Goal: Information Seeking & Learning: Learn about a topic

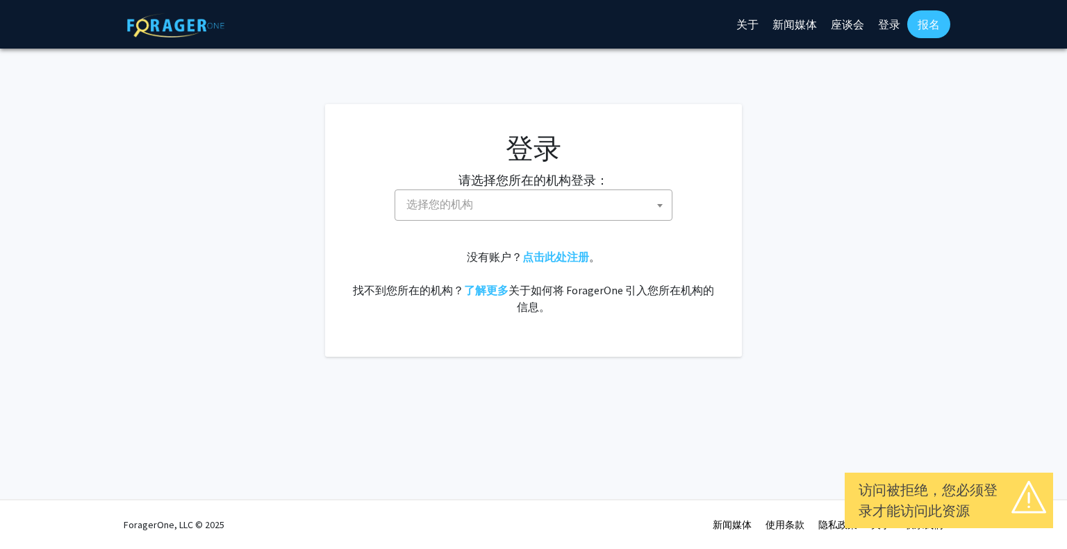
click at [501, 192] on span "选择您的机构" at bounding box center [536, 204] width 271 height 28
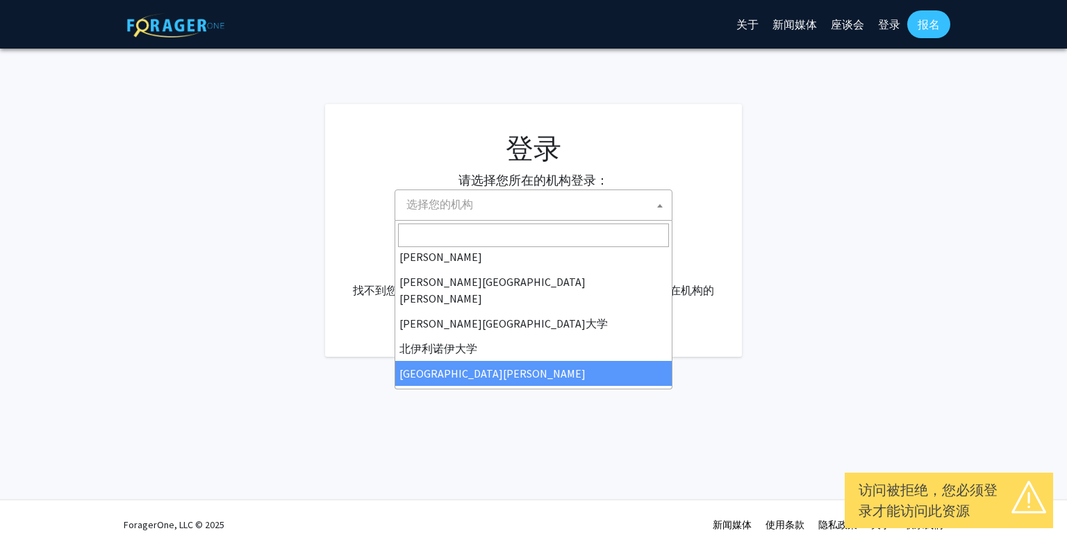
scroll to position [278, 0]
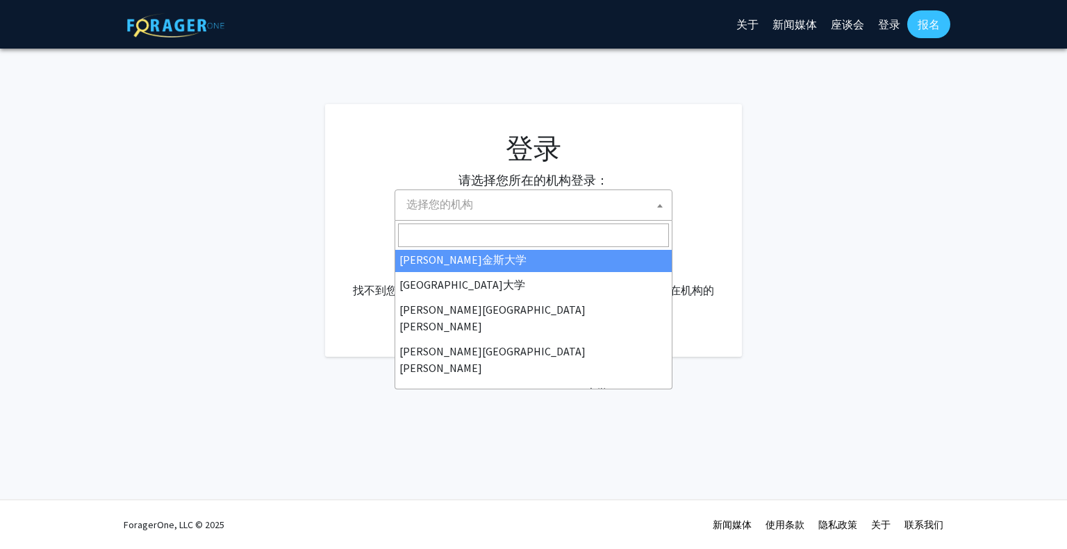
select select "1"
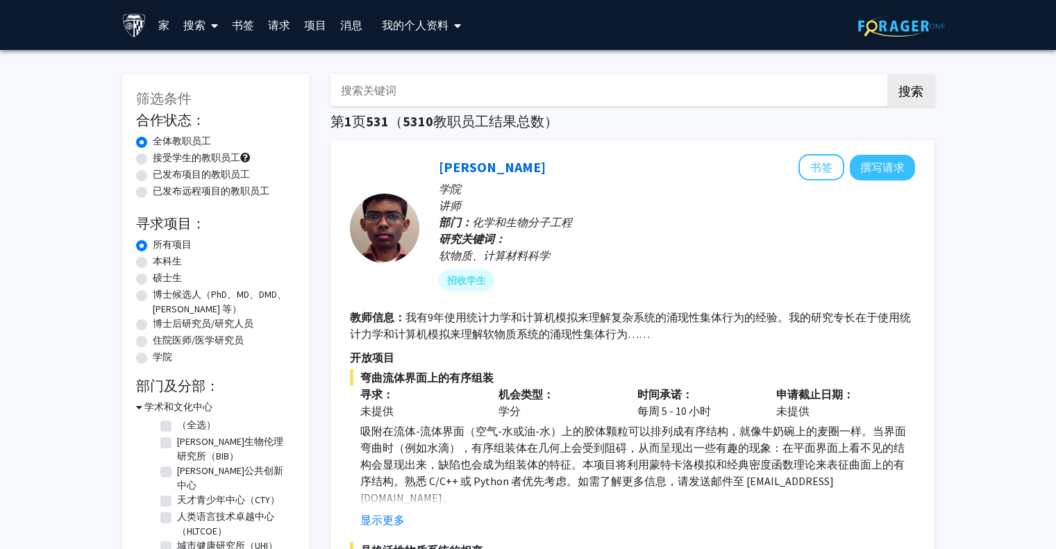
click at [438, 92] on input "搜索关键词" at bounding box center [603, 90] width 545 height 32
type input "X"
type input "L"
click at [888, 74] on button "搜索" at bounding box center [911, 90] width 47 height 32
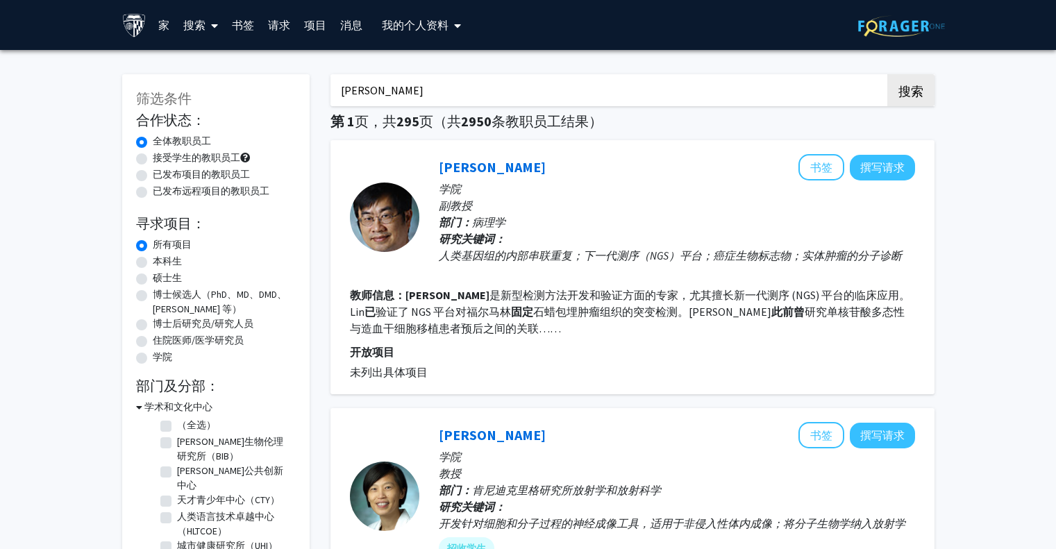
click at [454, 79] on input "[PERSON_NAME]" at bounding box center [603, 90] width 545 height 32
click at [452, 80] on input "[PERSON_NAME]" at bounding box center [603, 90] width 545 height 32
type input "[PERSON_NAME]"
click at [888, 74] on button "搜索" at bounding box center [911, 90] width 47 height 32
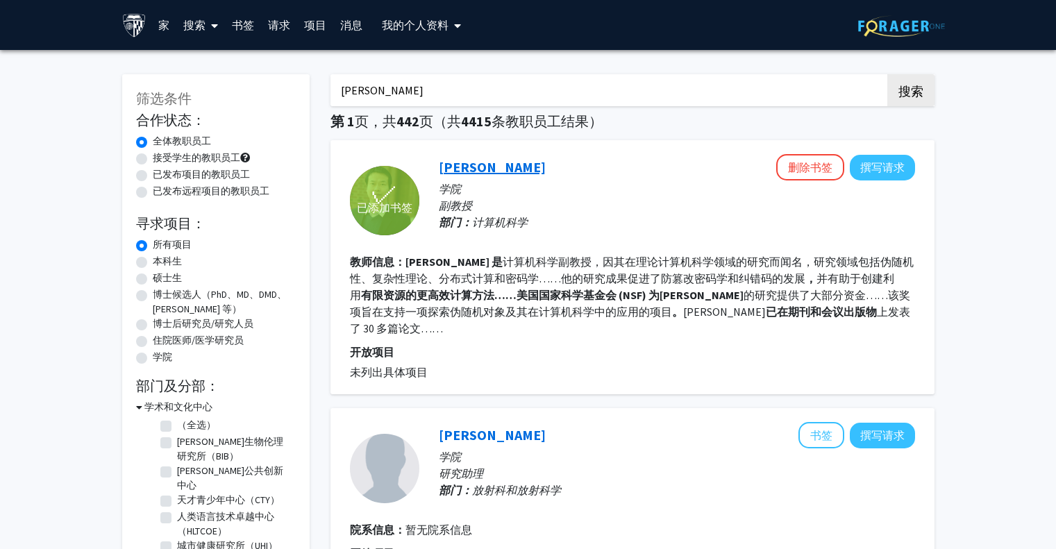
click at [454, 170] on font "[PERSON_NAME]" at bounding box center [492, 166] width 107 height 17
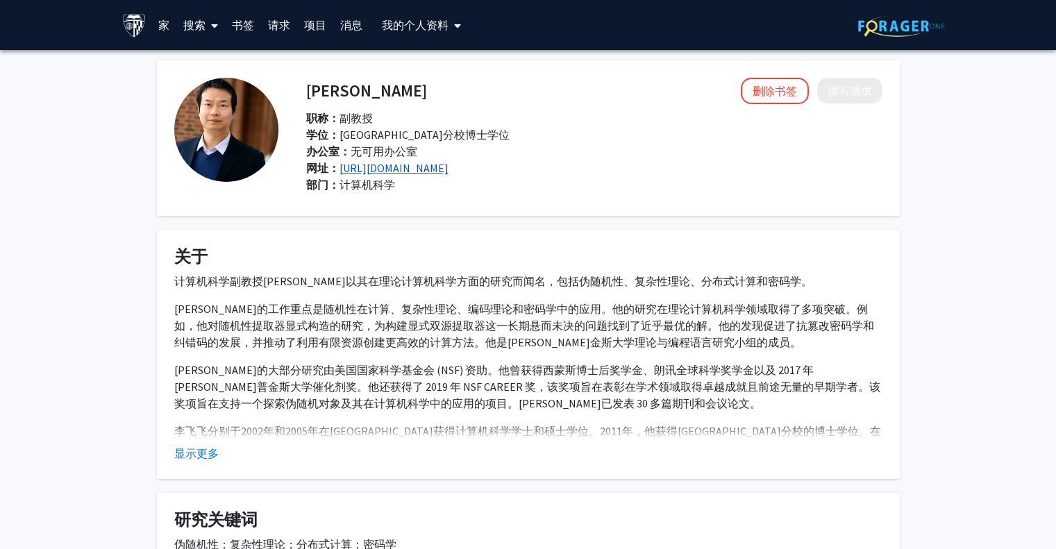
click at [449, 168] on font "[URL][DOMAIN_NAME]" at bounding box center [394, 168] width 109 height 14
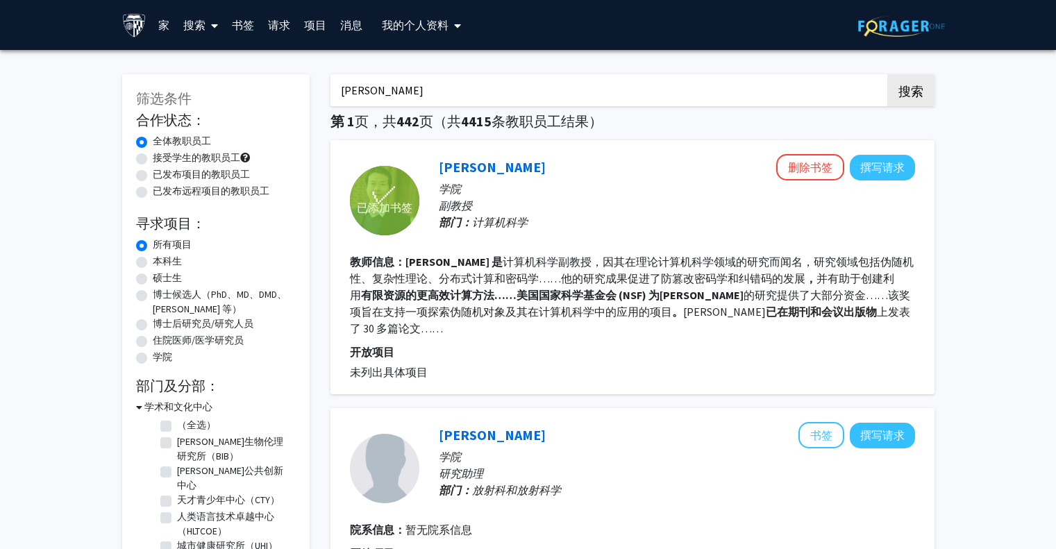
drag, startPoint x: 411, startPoint y: 94, endPoint x: 162, endPoint y: 78, distance: 249.9
paste input "[PERSON_NAME]"
click at [888, 74] on button "搜索" at bounding box center [911, 90] width 47 height 32
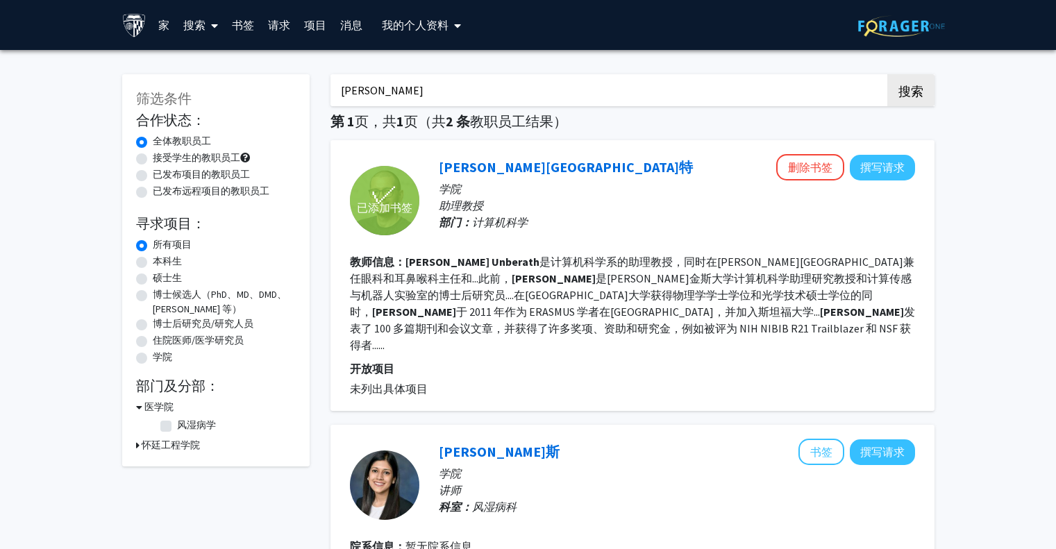
drag, startPoint x: 448, startPoint y: 90, endPoint x: 292, endPoint y: 82, distance: 155.8
click at [292, 82] on div "筛选条件 合作状态： 合作状态 全体教职员工 合作状态 接受学生的教职员工 合作状态 已发布项目的教职员工 合作状态 已发布远程项目的教职员工 寻求项目： 项…" at bounding box center [529, 376] width 834 height 633
paste input "[PERSON_NAME]"
type input "[PERSON_NAME]"
click at [888, 74] on button "搜索" at bounding box center [911, 90] width 47 height 32
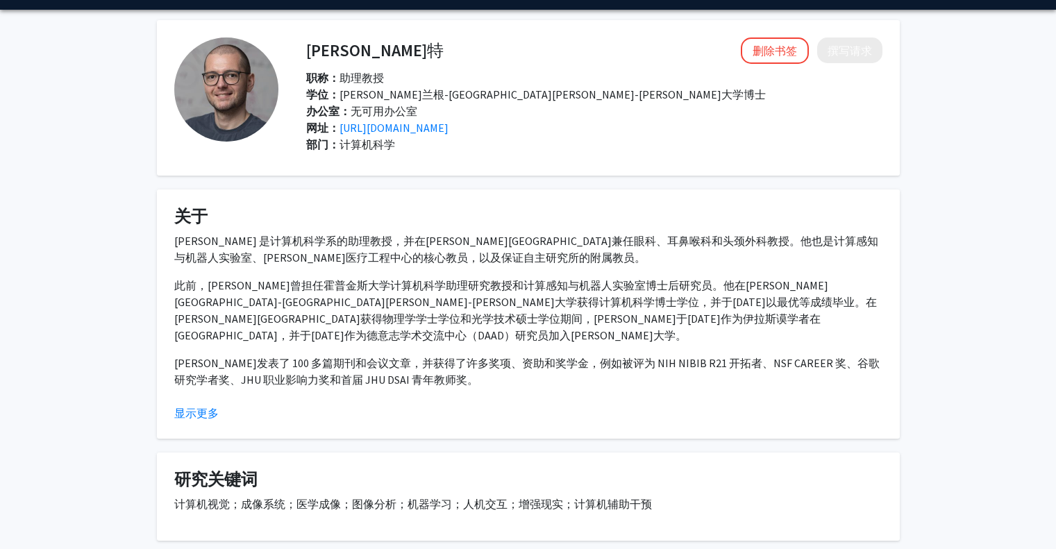
scroll to position [139, 0]
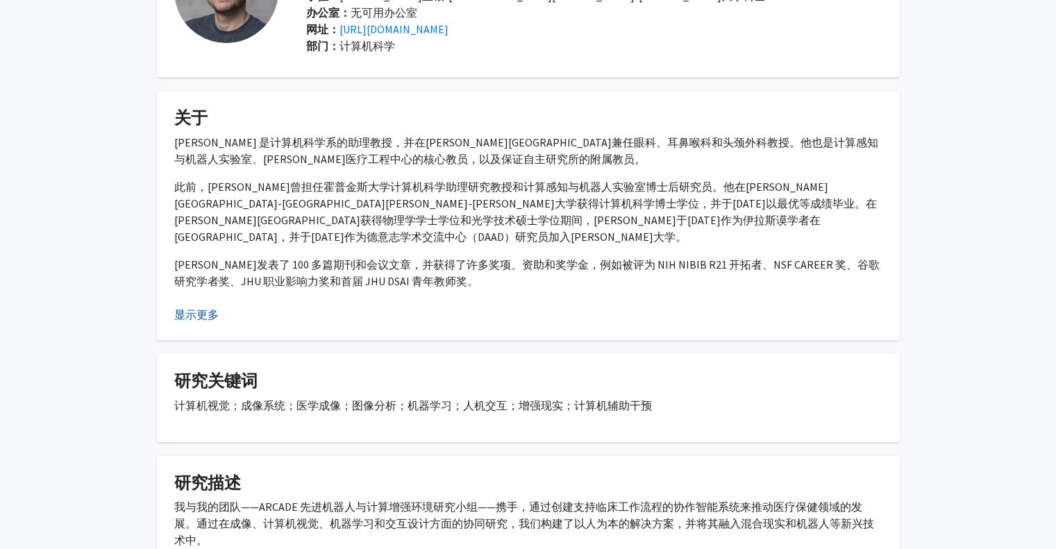
click at [195, 310] on font "显示更多" at bounding box center [196, 315] width 44 height 14
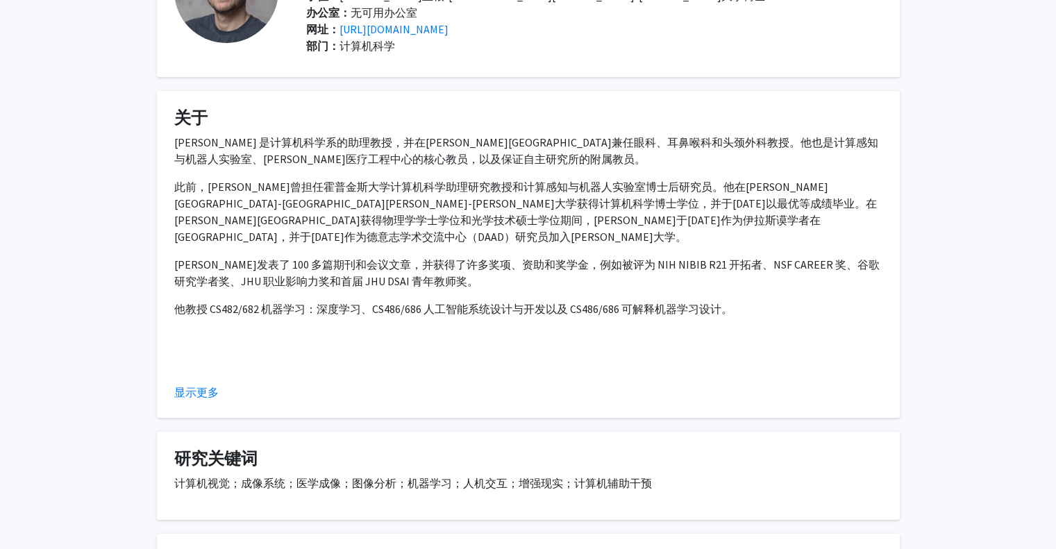
scroll to position [0, 0]
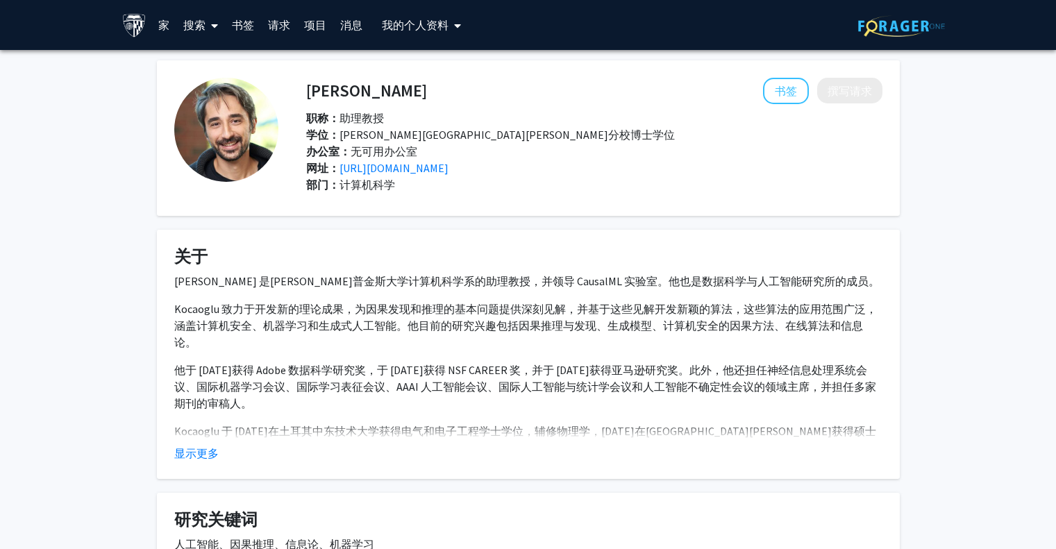
click at [213, 434] on font "Kocaoglu 于 [DATE]在土耳其中东技术大学获得电气和电子工程学士学位，辅修物理学，[DATE]在[GEOGRAPHIC_DATA][PERSON_…" at bounding box center [527, 456] width 706 height 64
click at [206, 447] on font "显示更多" at bounding box center [196, 454] width 44 height 14
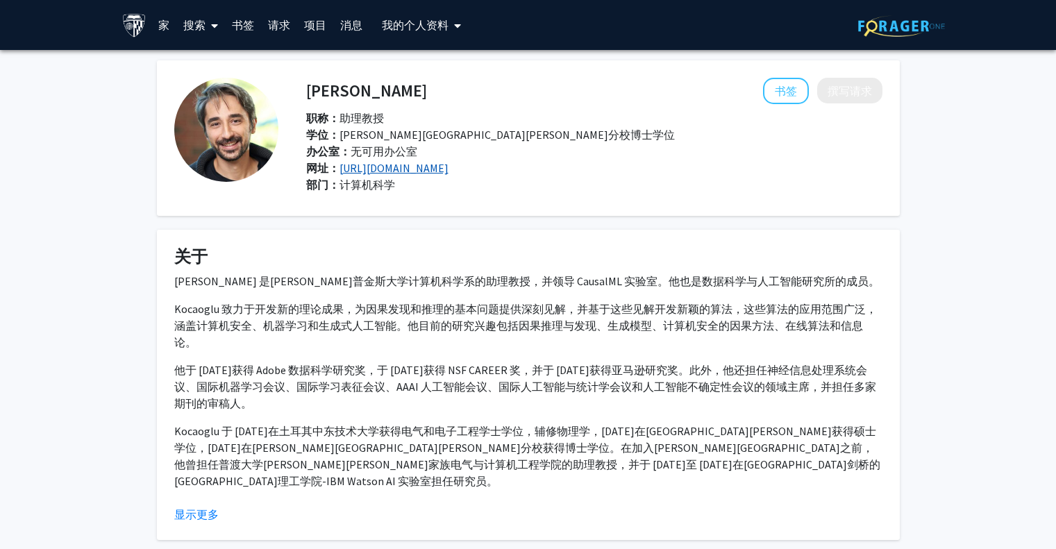
click at [449, 169] on font "https://www.muratkocaoglu.com/CausalML/" at bounding box center [394, 168] width 109 height 14
